Goal: Information Seeking & Learning: Understand process/instructions

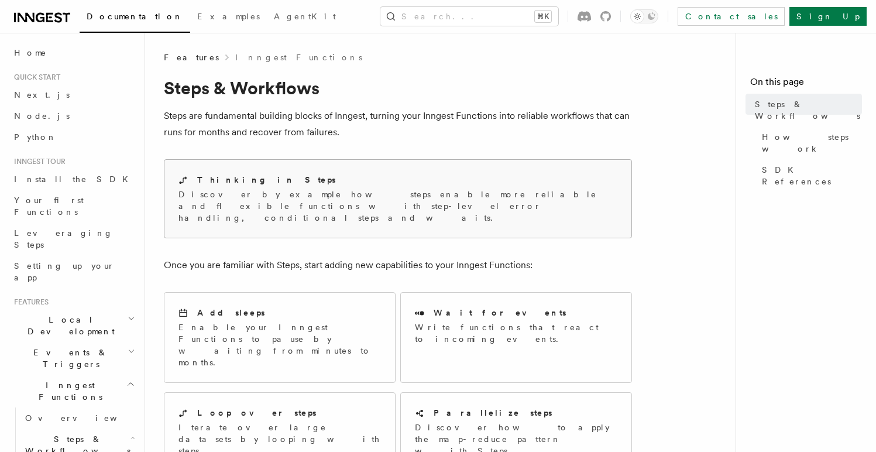
click at [341, 195] on p "Discover by example how steps enable more reliable and flexible functions with …" at bounding box center [398, 206] width 439 height 35
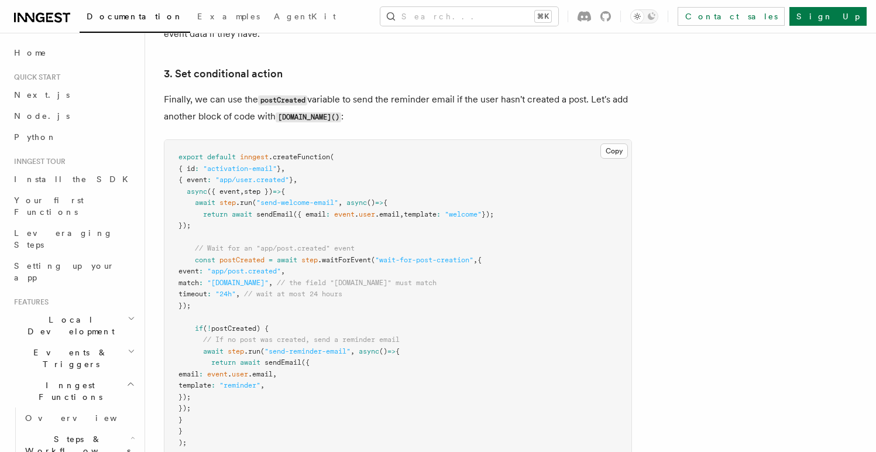
scroll to position [1525, 0]
drag, startPoint x: 195, startPoint y: 205, endPoint x: 416, endPoint y: 200, distance: 221.4
click at [416, 200] on pre "export default inngest .createFunction ( { id : "activation-email" } , { event …" at bounding box center [398, 299] width 467 height 320
copy span "await step .run ( "send-welcome-email" , async () => {"
click at [244, 249] on span "// Wait for an "app/post.created" event" at bounding box center [275, 248] width 160 height 8
